Goal: Task Accomplishment & Management: Manage account settings

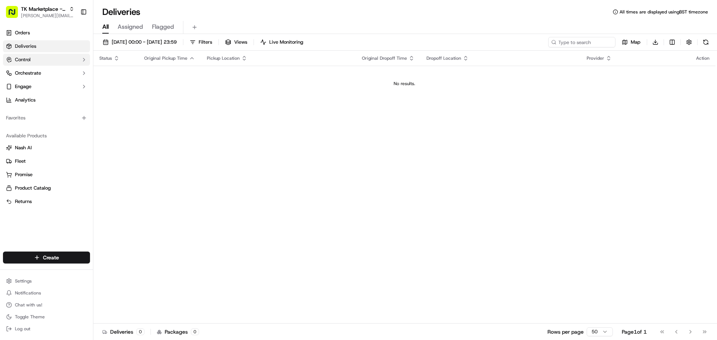
click at [65, 64] on button "Control" at bounding box center [46, 60] width 87 height 12
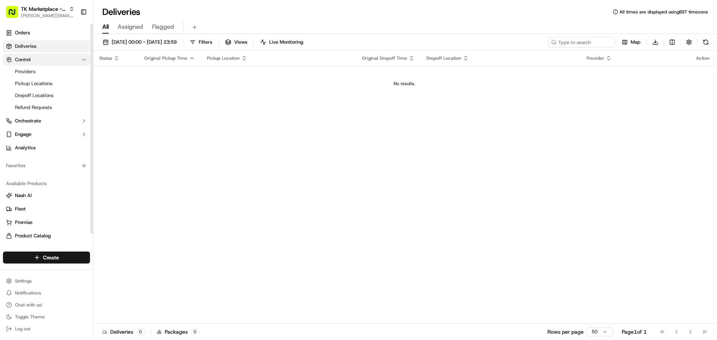
click at [68, 62] on button "Control" at bounding box center [46, 60] width 87 height 12
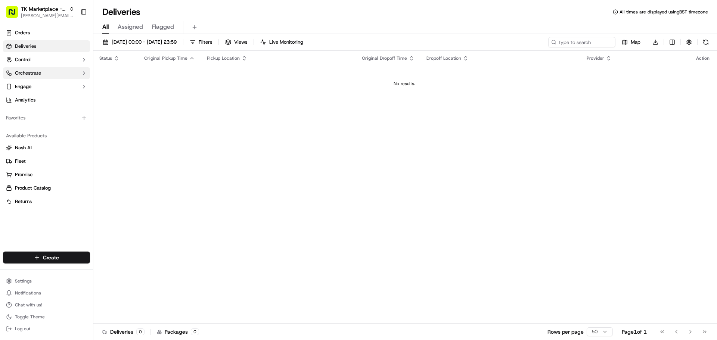
click at [63, 68] on button "Orchestrate" at bounding box center [46, 73] width 87 height 12
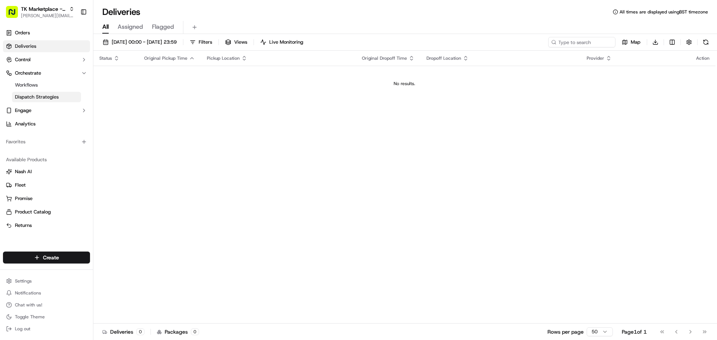
click at [54, 96] on span "Dispatch Strategies" at bounding box center [37, 97] width 44 height 7
